Goal: Information Seeking & Learning: Learn about a topic

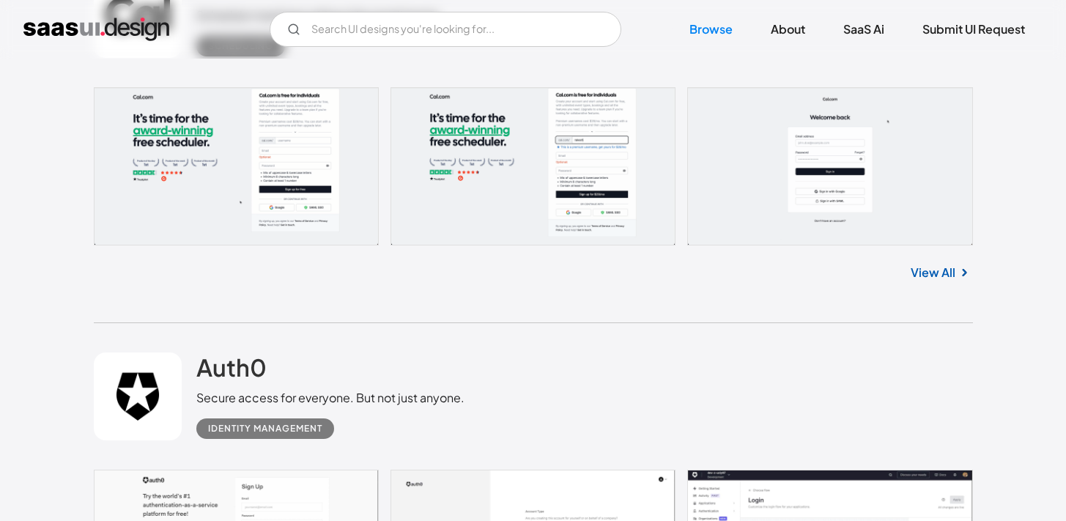
scroll to position [4485, 0]
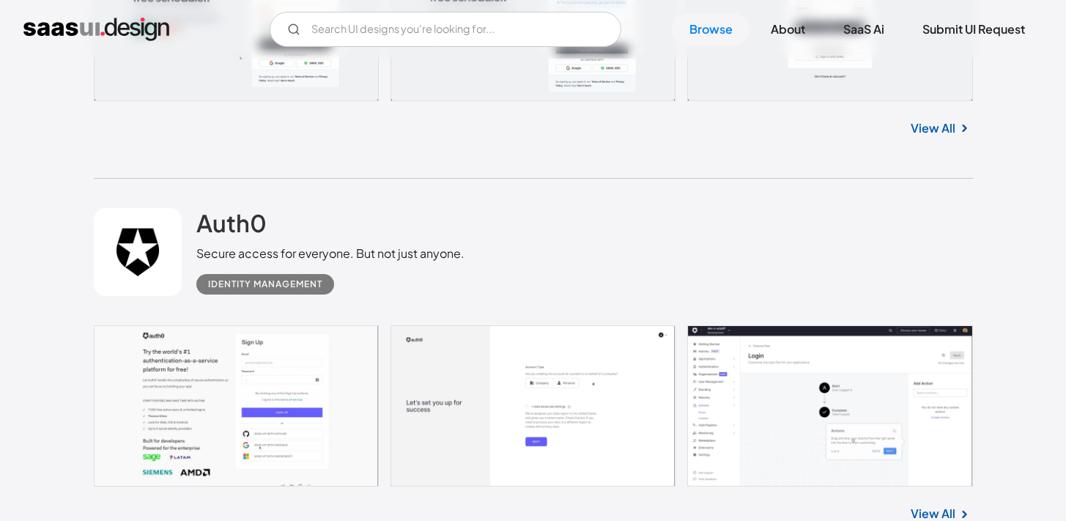
click at [940, 509] on link "View All" at bounding box center [933, 514] width 45 height 18
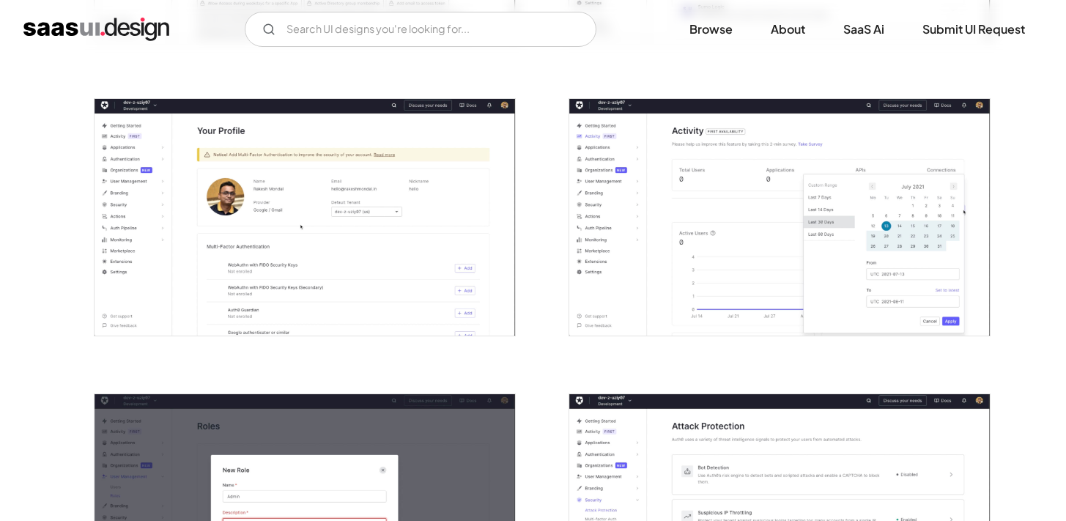
scroll to position [1143, 0]
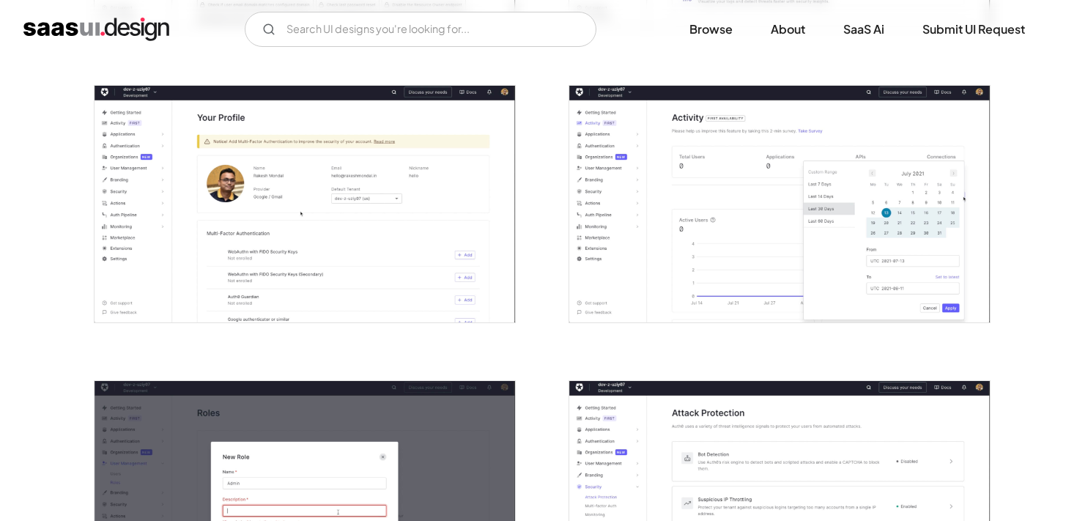
click at [249, 268] on img "open lightbox" at bounding box center [305, 204] width 421 height 237
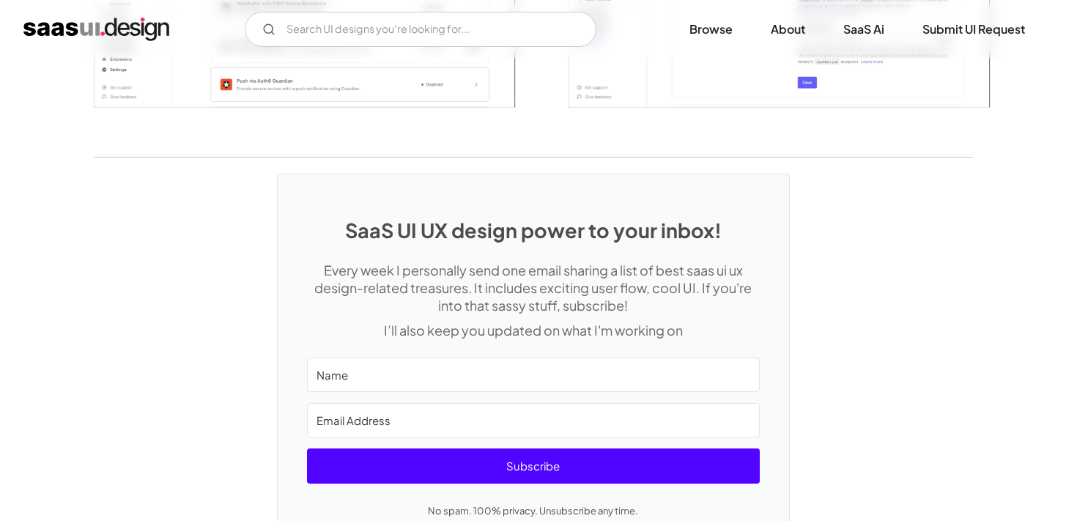
scroll to position [3782, 0]
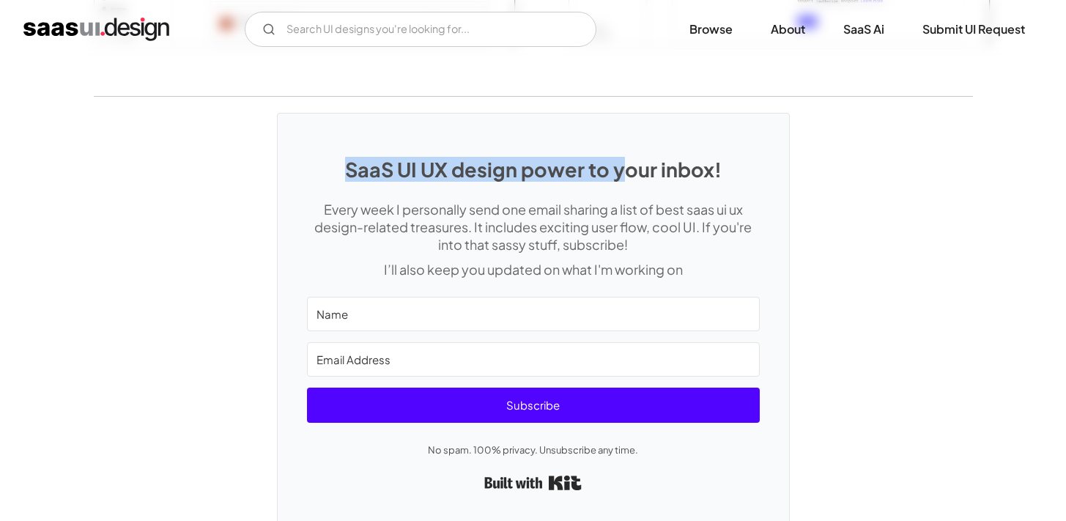
drag, startPoint x: 378, startPoint y: 164, endPoint x: 627, endPoint y: 165, distance: 249.2
click at [627, 165] on h1 "SaaS UI UX design power to your inbox!" at bounding box center [533, 169] width 453 height 23
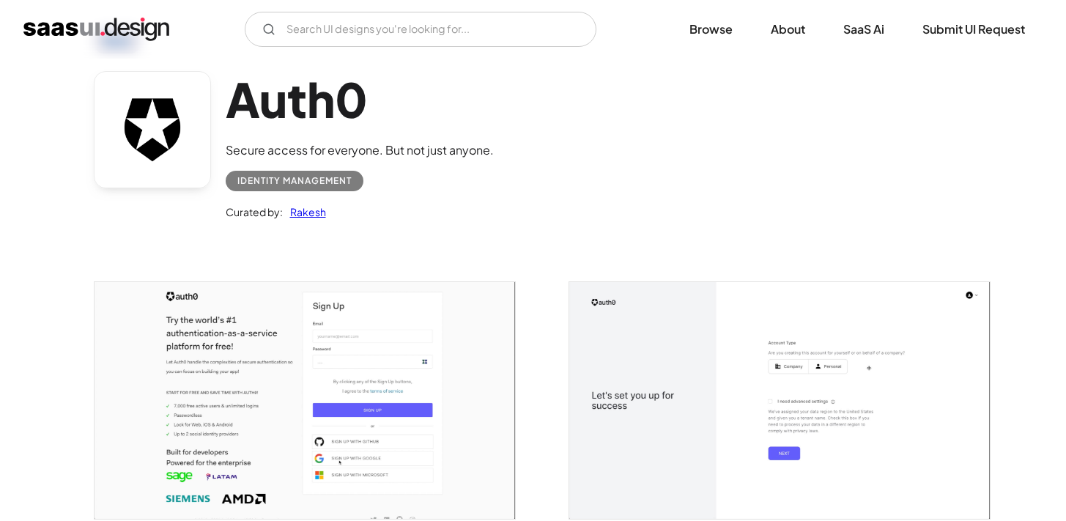
scroll to position [88, 0]
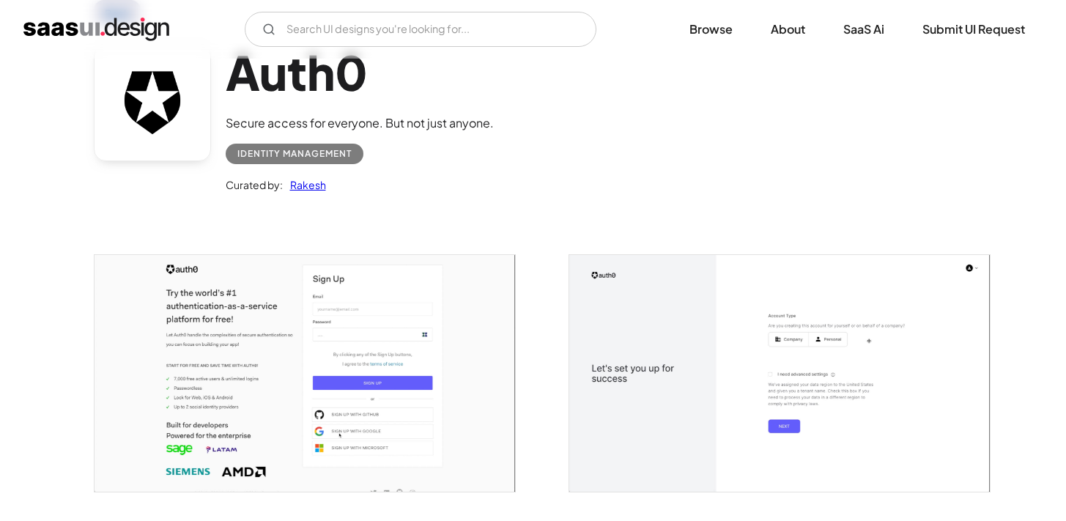
click at [537, 202] on div "Auth0 Secure access for everyone. But not just anyone. Identity Management Cura…" at bounding box center [533, 121] width 879 height 191
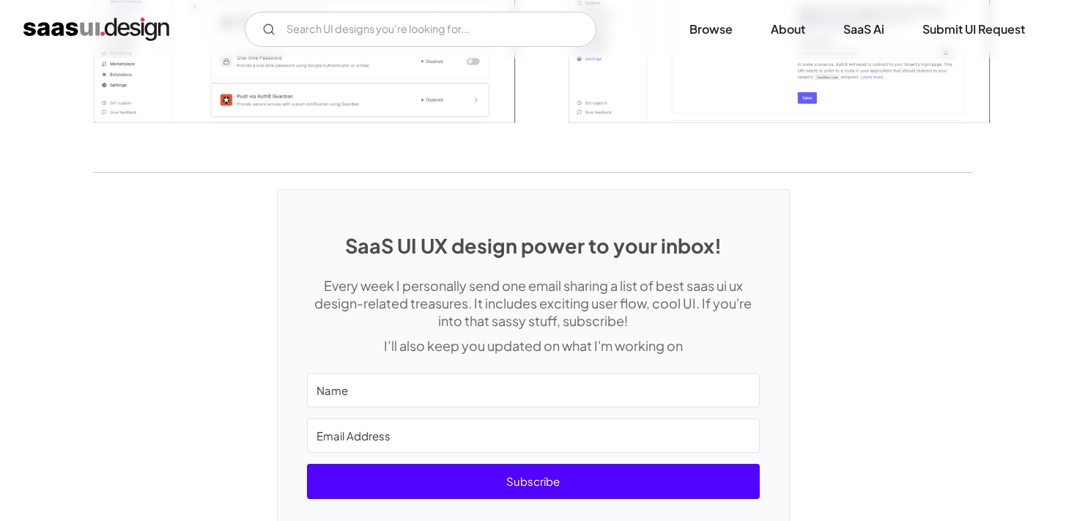
scroll to position [3782, 0]
